Goal: Navigation & Orientation: Find specific page/section

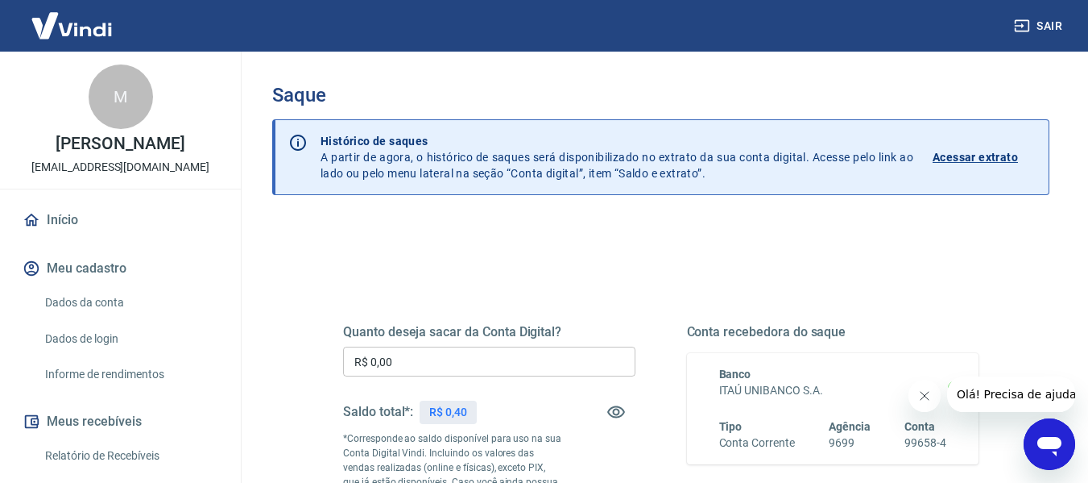
drag, startPoint x: 86, startPoint y: 233, endPoint x: 94, endPoint y: 234, distance: 8.1
click at [86, 233] on link "Início" at bounding box center [120, 219] width 202 height 35
